Goal: Find contact information: Find contact information

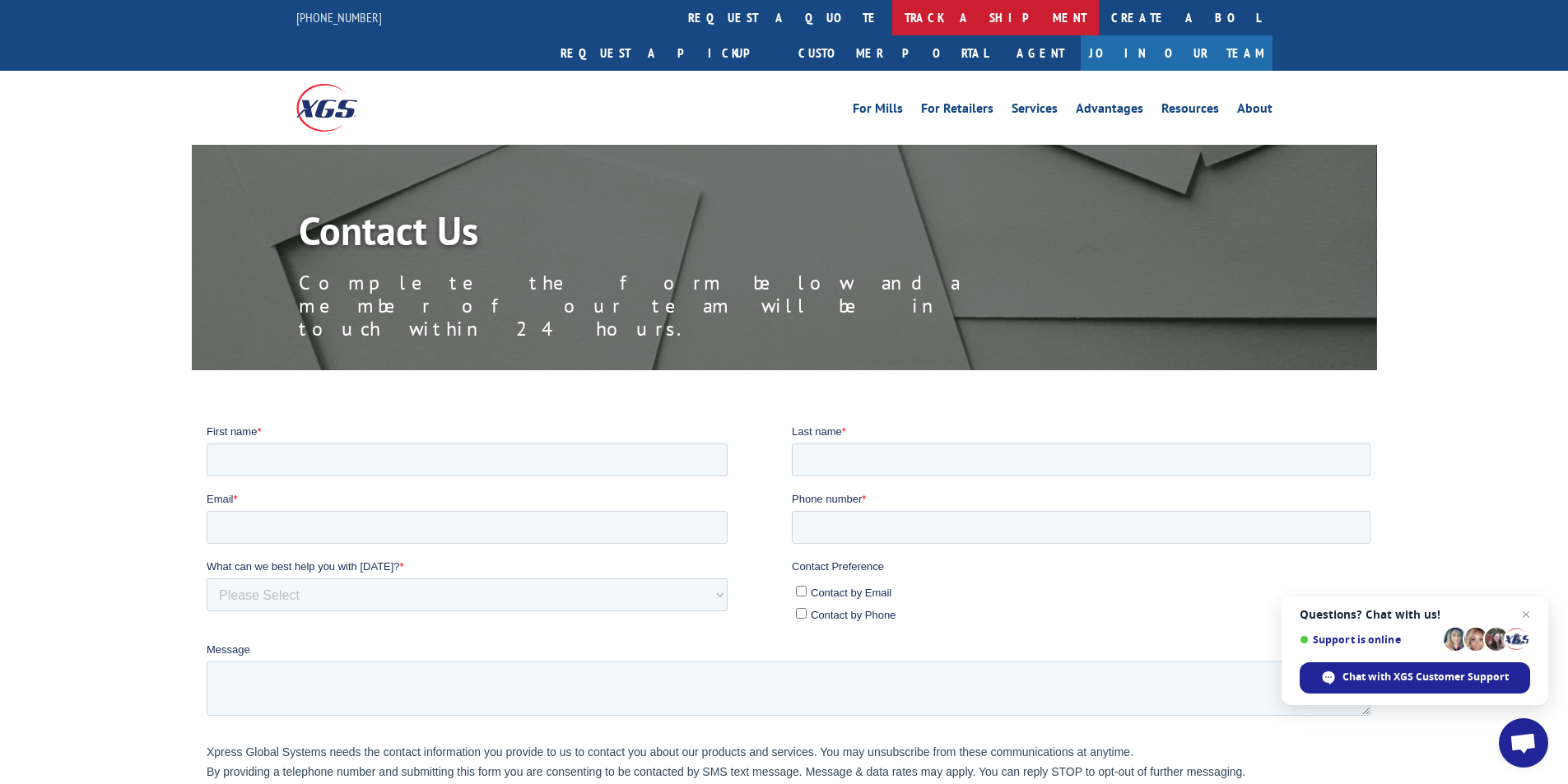
click at [892, 20] on link "track a shipment" at bounding box center [996, 18] width 207 height 36
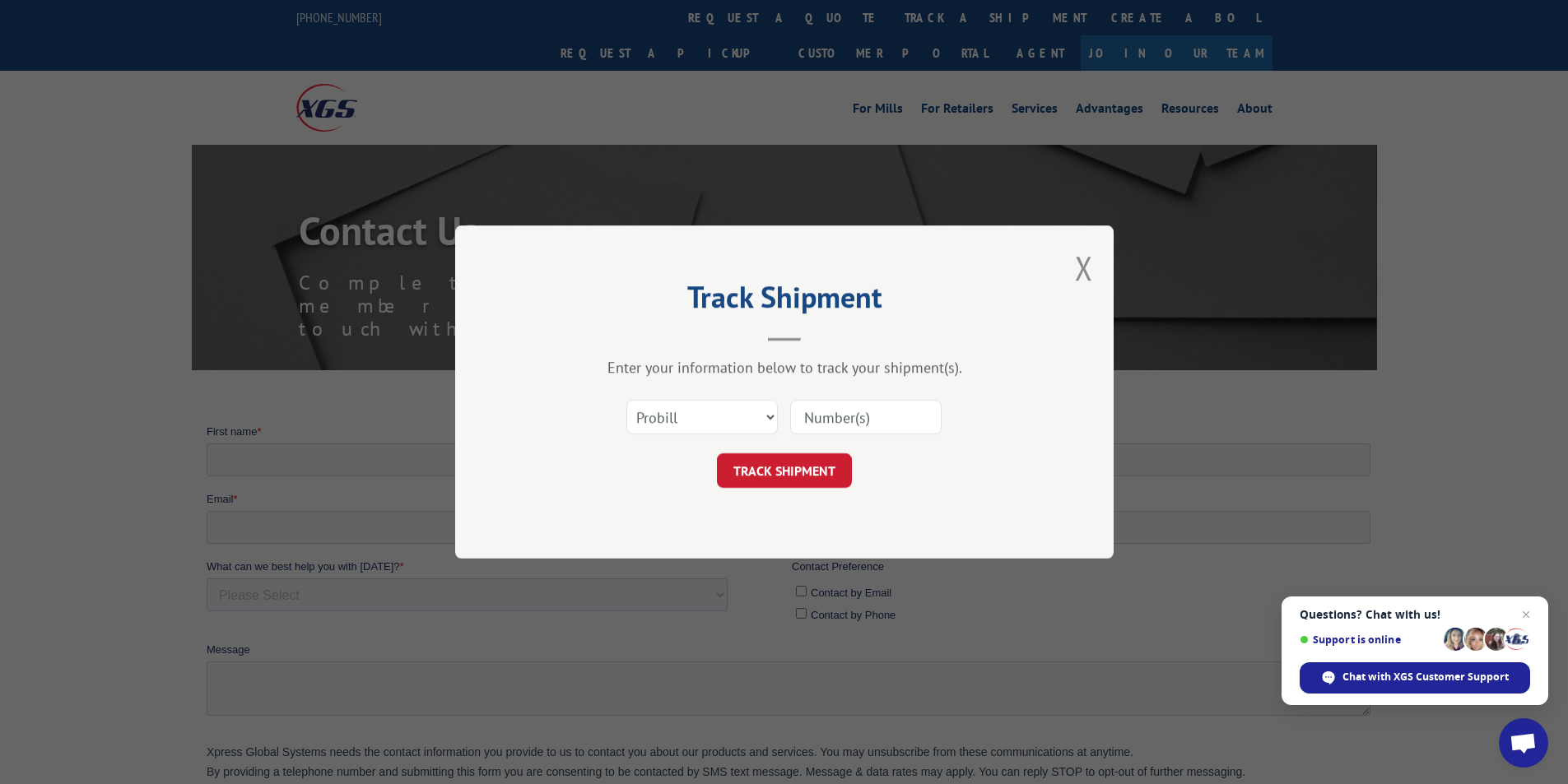
click at [1094, 273] on div "Track Shipment Enter your information below to track your shipment(s). Select c…" at bounding box center [784, 392] width 659 height 333
click at [1085, 269] on button "Close modal" at bounding box center [1083, 267] width 18 height 43
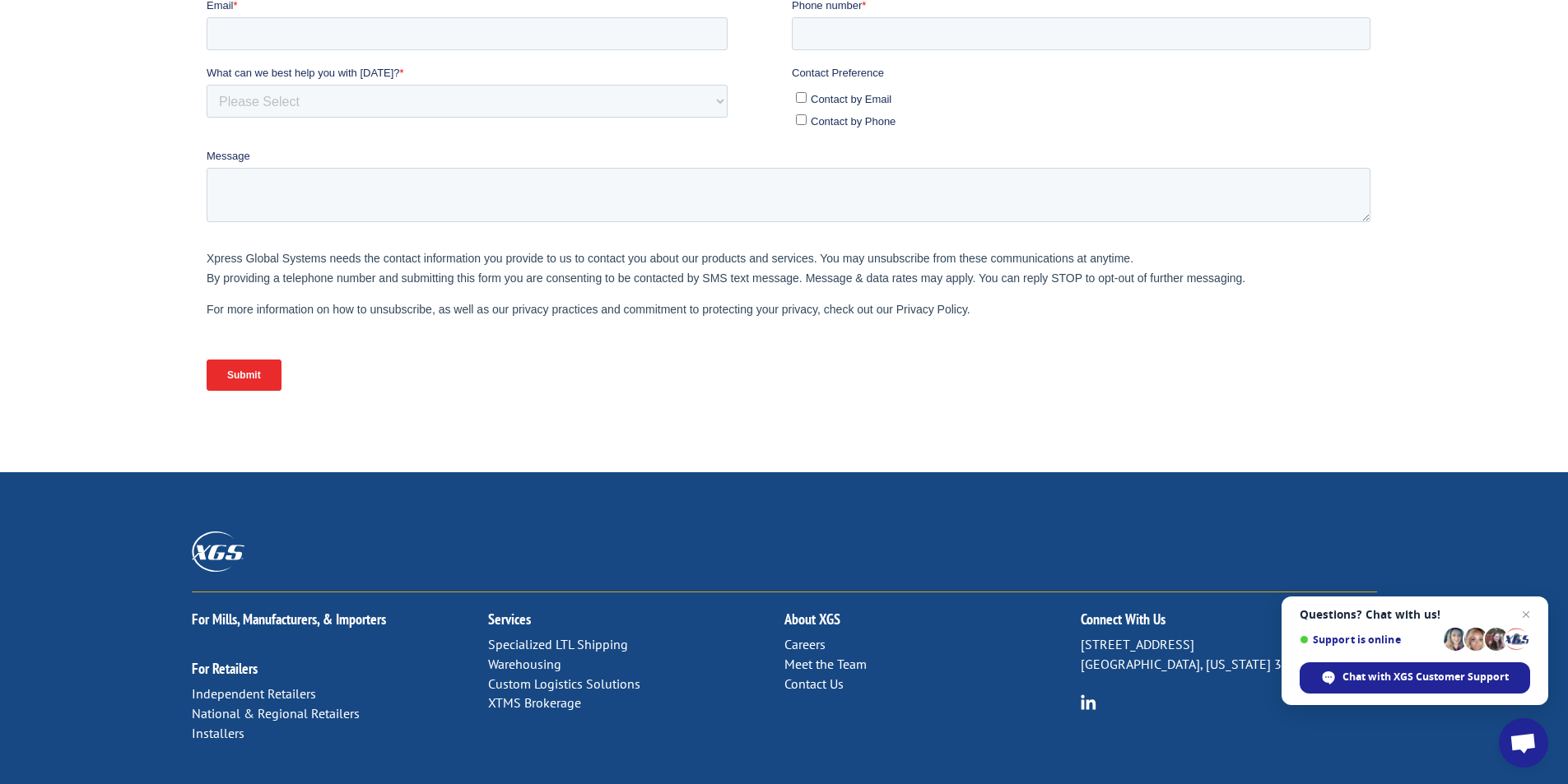
scroll to position [656, 0]
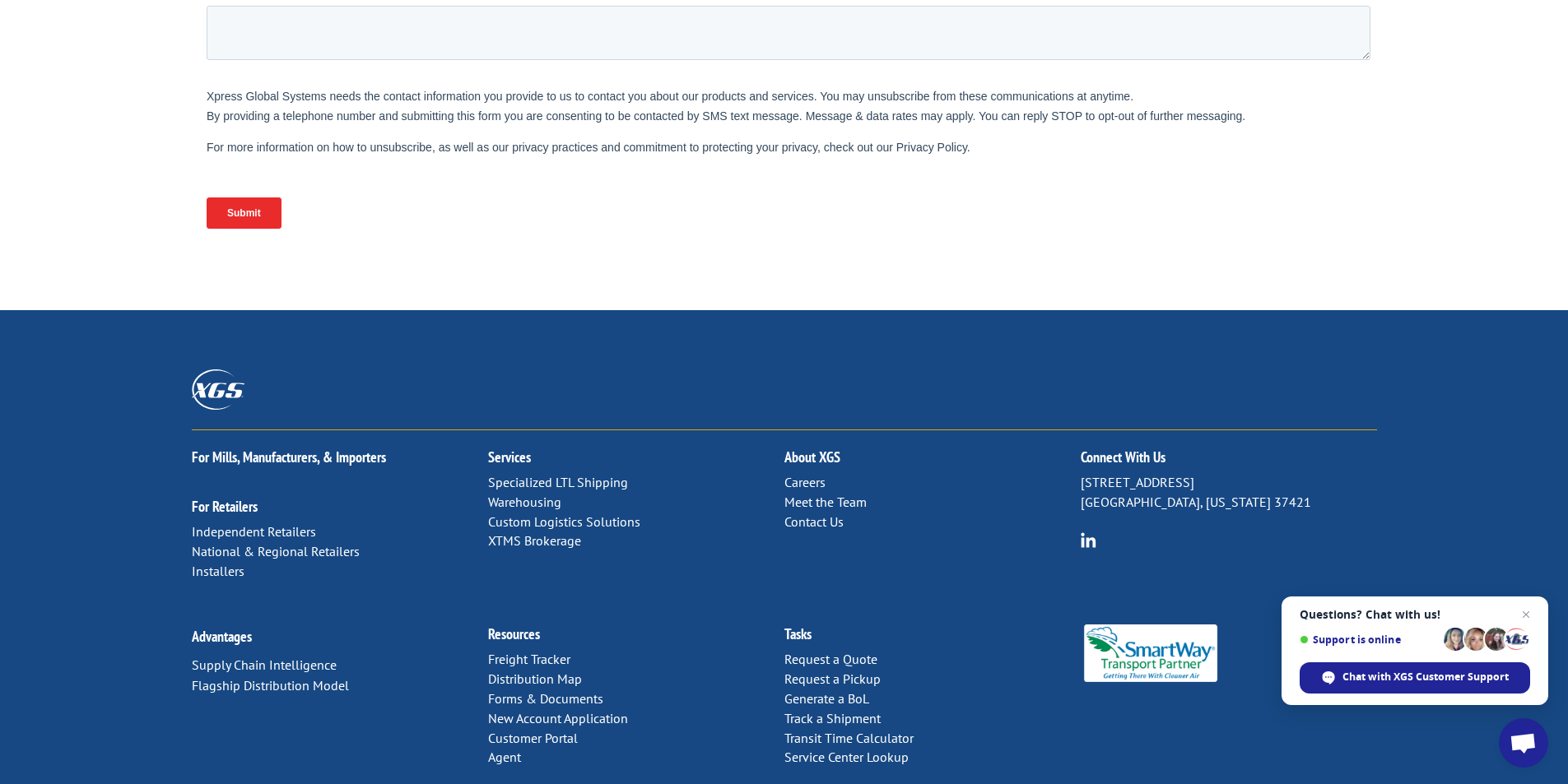
click at [825, 514] on link "Contact Us" at bounding box center [814, 521] width 59 height 16
